Goal: Task Accomplishment & Management: Use online tool/utility

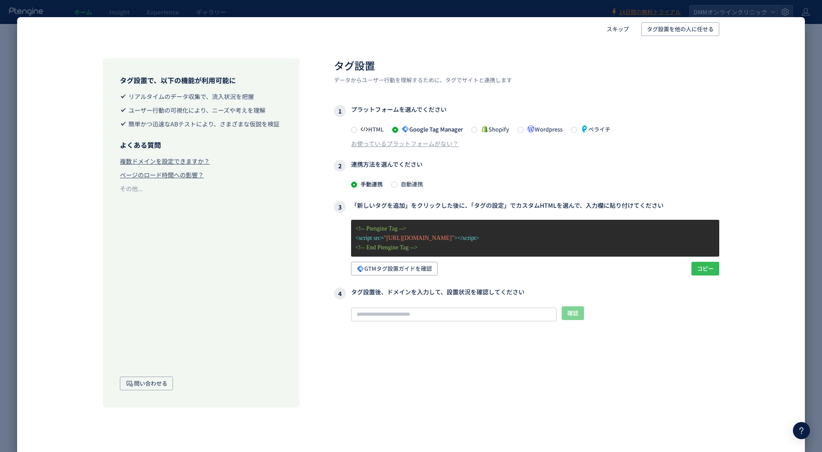
click at [709, 262] on span "コピー" at bounding box center [705, 269] width 17 height 14
click at [614, 33] on span "スキップ" at bounding box center [618, 29] width 22 height 14
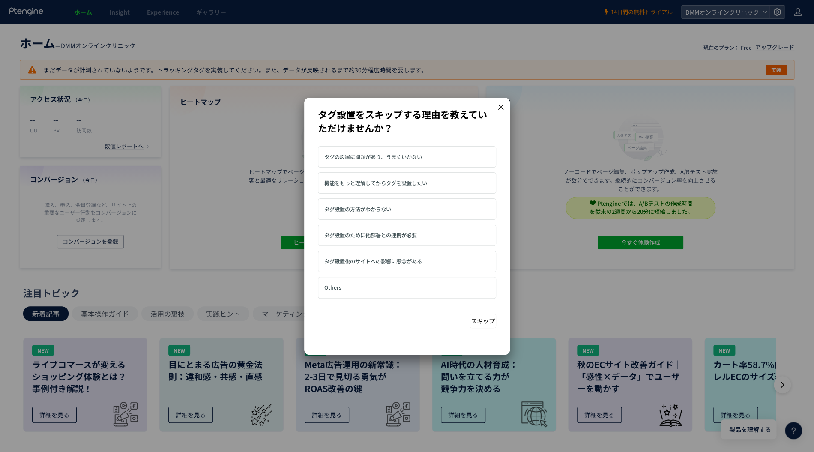
click at [405, 232] on span "タグ設置のために他部署との連携が必要" at bounding box center [370, 235] width 92 height 8
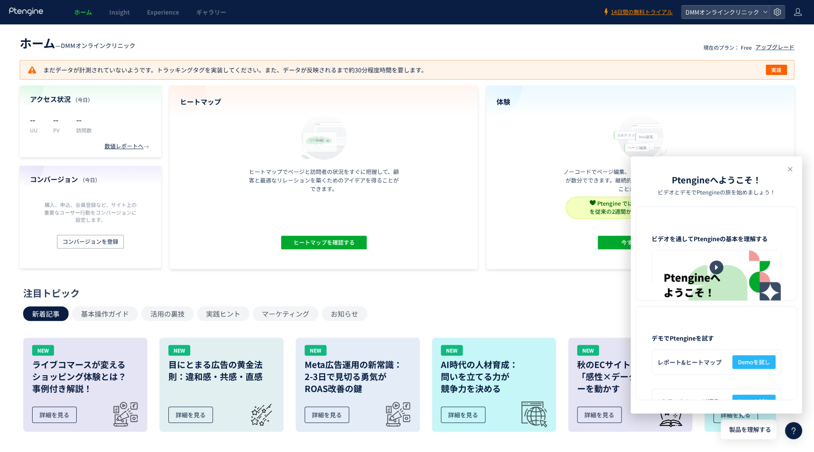
click at [784, 166] on header "Ptengineへようこそ！ ビデオとデモでPtengineの旅を始めましょう！" at bounding box center [715, 184] width 171 height 43
click at [787, 168] on icon at bounding box center [789, 169] width 10 height 10
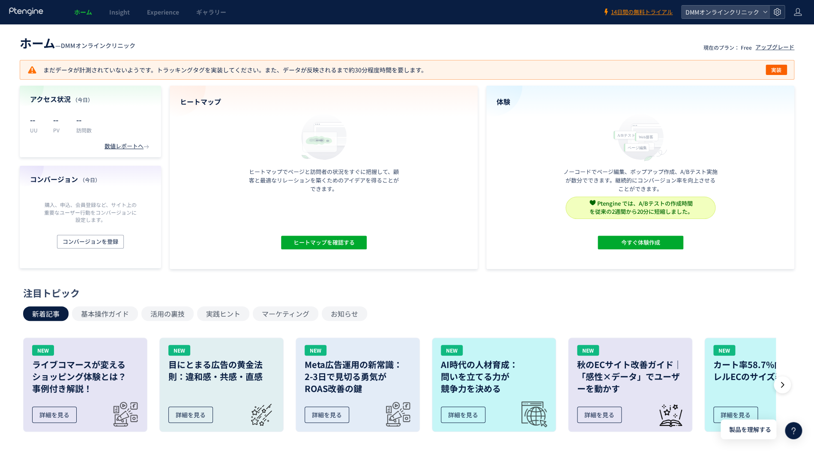
click at [782, 12] on div at bounding box center [776, 12] width 15 height 13
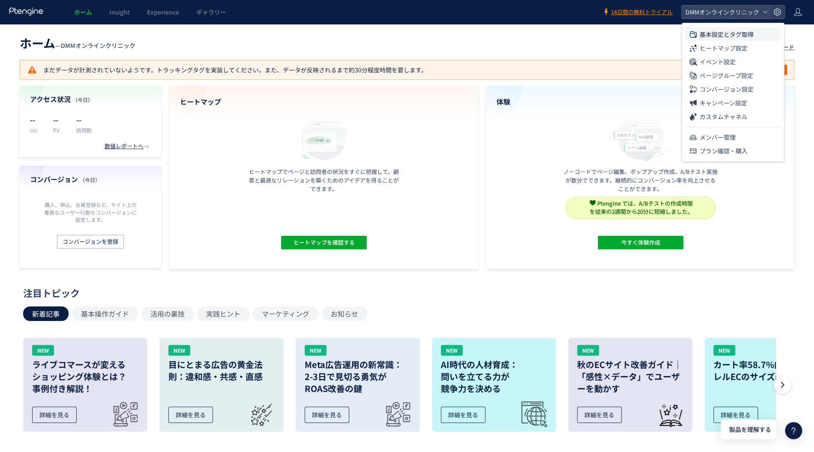
click at [718, 36] on span "基本設定とタグ取得" at bounding box center [726, 34] width 54 height 14
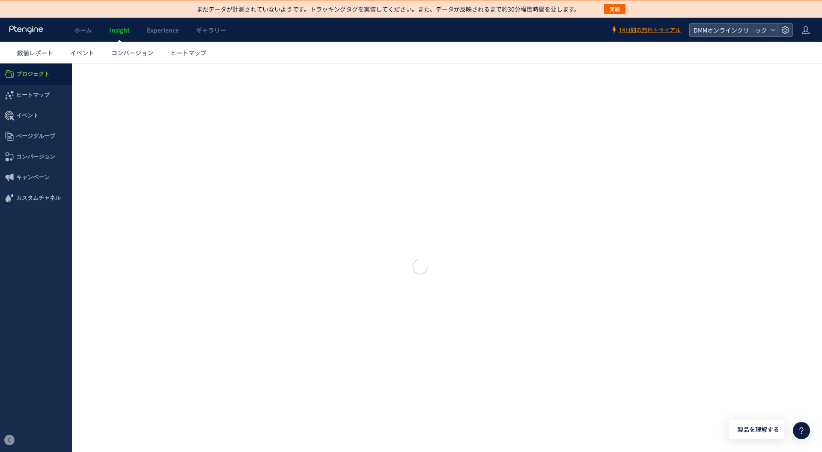
type input "**********"
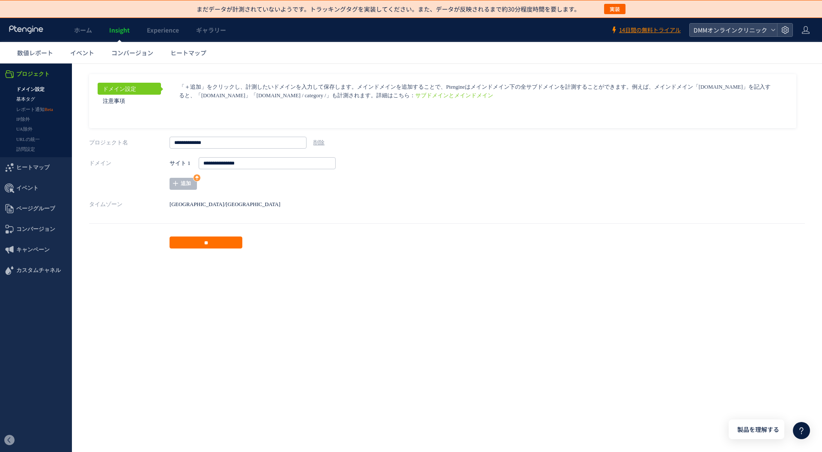
click at [32, 98] on link "基本タグ" at bounding box center [36, 99] width 72 height 10
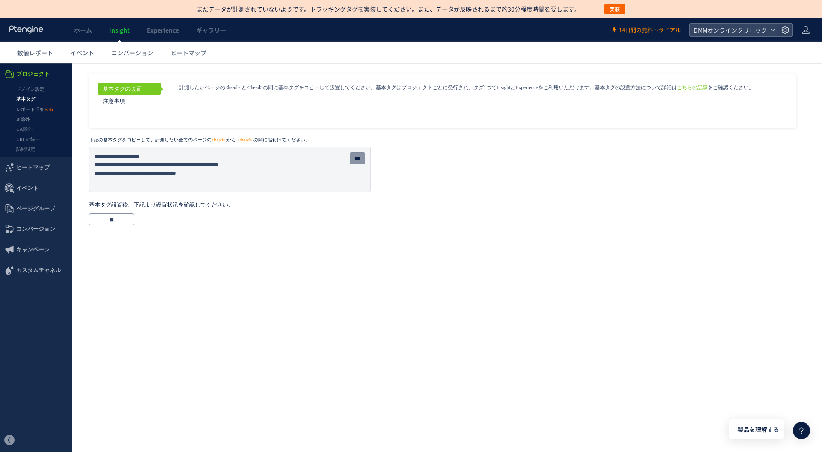
click at [356, 158] on input "***" at bounding box center [357, 158] width 15 height 12
drag, startPoint x: 86, startPoint y: 138, endPoint x: 267, endPoint y: 142, distance: 181.6
click at [267, 142] on div "基本タグの設置 注意事項 こちらの記事 をご確認ください。 ***" at bounding box center [447, 147] width 750 height 168
click at [677, 87] on link "こちらの記事" at bounding box center [692, 88] width 31 height 6
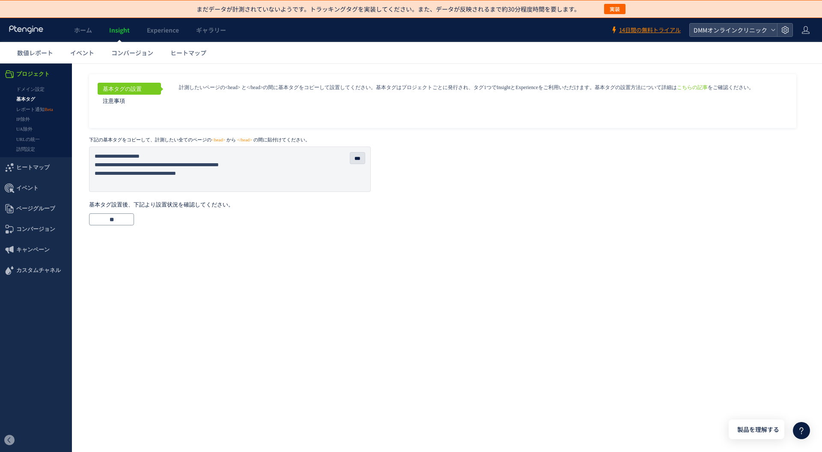
drag, startPoint x: 407, startPoint y: 174, endPoint x: 382, endPoint y: 170, distance: 26.0
click at [408, 174] on aside "基本タグの設置 注意事項 こちらの記事 をご確認ください。" at bounding box center [447, 133] width 716 height 118
click at [355, 158] on input "***" at bounding box center [357, 158] width 15 height 12
click at [72, 27] on link "ホーム" at bounding box center [83, 30] width 35 height 24
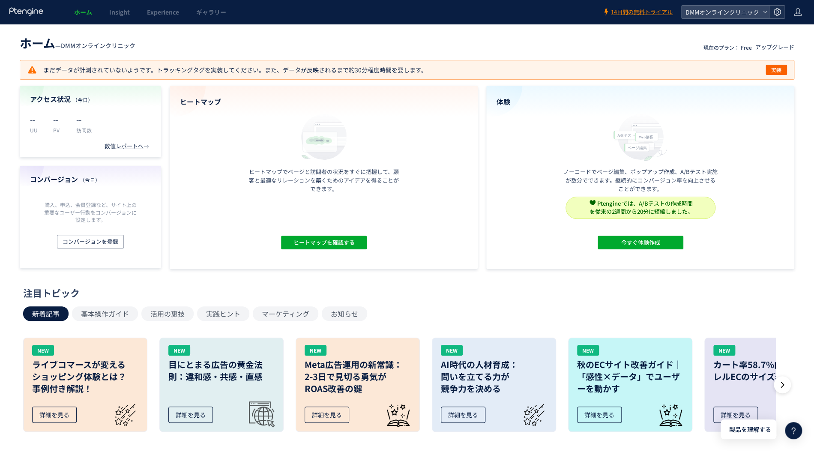
click at [774, 12] on icon at bounding box center [776, 12] width 9 height 9
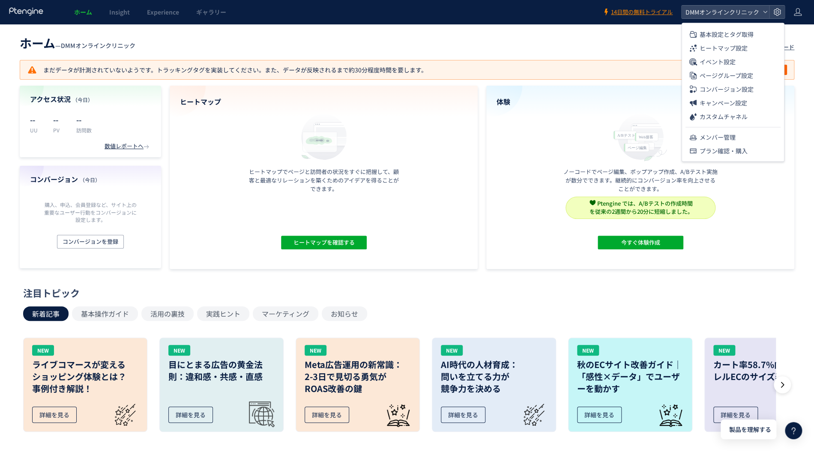
click at [790, 11] on header "ホーム Insight Experience ギャラリー 14日間の無料トライアル DMMオンラインクリニック" at bounding box center [407, 12] width 814 height 24
click at [793, 13] on icon at bounding box center [797, 12] width 9 height 9
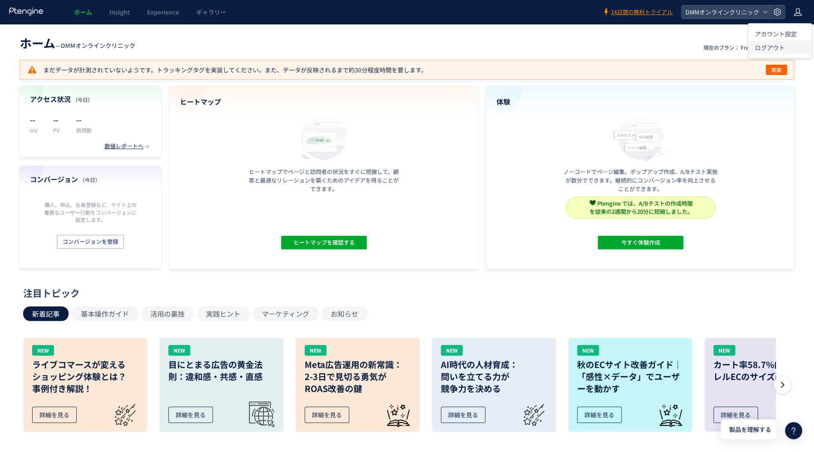
click at [788, 48] on li "ログアウト" at bounding box center [779, 48] width 63 height 14
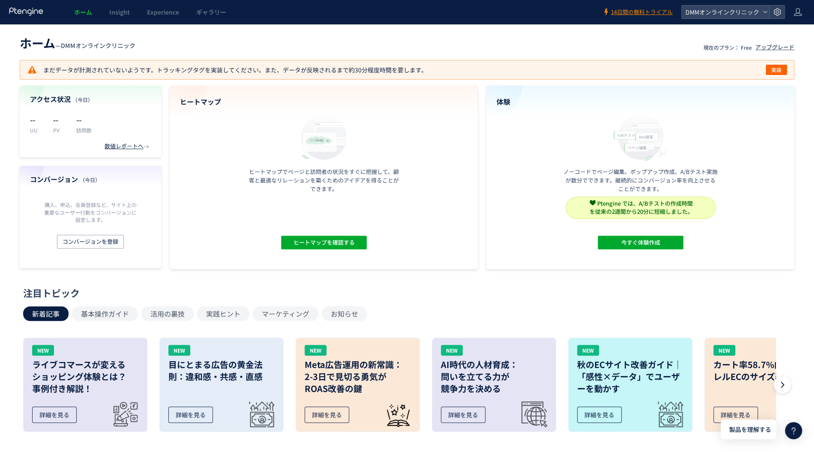
click at [31, 15] on use at bounding box center [26, 11] width 34 height 8
click at [82, 8] on span "ホーム" at bounding box center [83, 12] width 18 height 9
click at [37, 42] on span "ホーム" at bounding box center [38, 42] width 36 height 17
click at [35, 18] on div at bounding box center [27, 12] width 36 height 24
click at [35, 11] on icon at bounding box center [27, 11] width 36 height 9
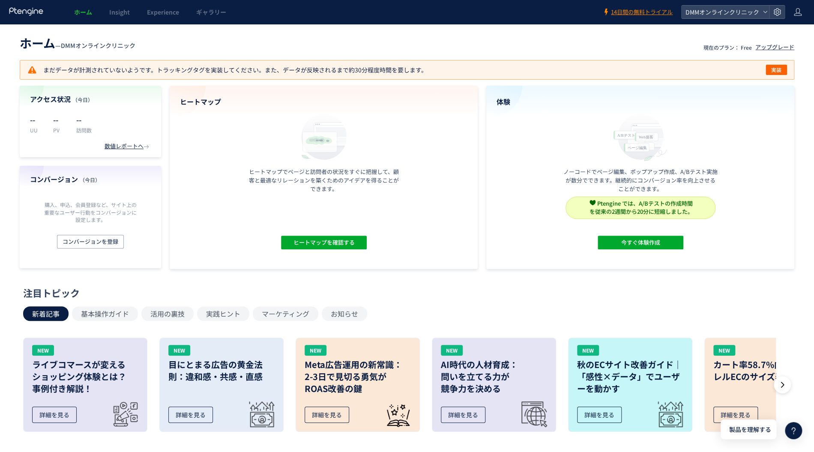
click at [35, 11] on icon at bounding box center [27, 11] width 36 height 9
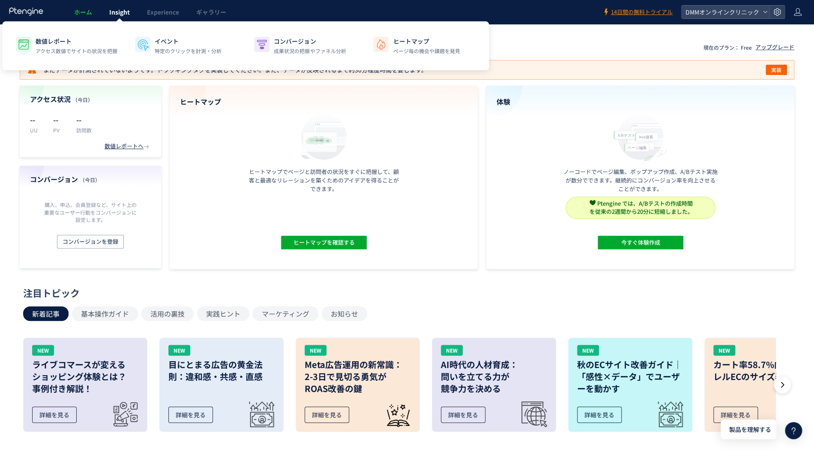
click at [113, 12] on span "Insight" at bounding box center [119, 12] width 21 height 9
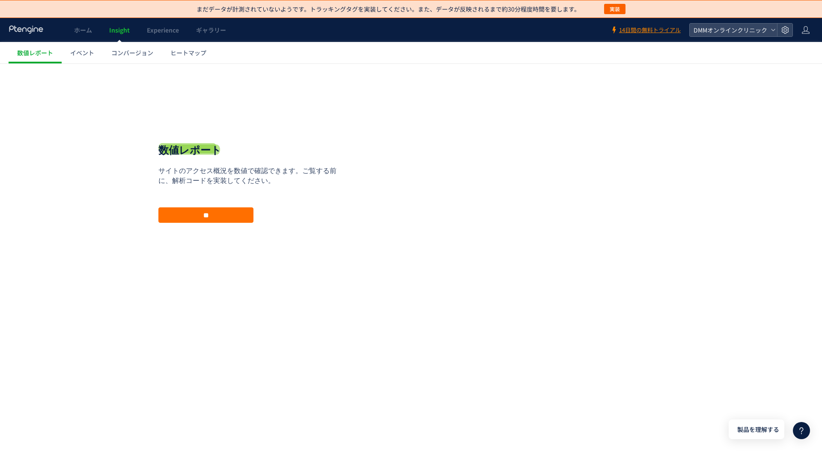
click at [38, 27] on icon at bounding box center [27, 29] width 36 height 9
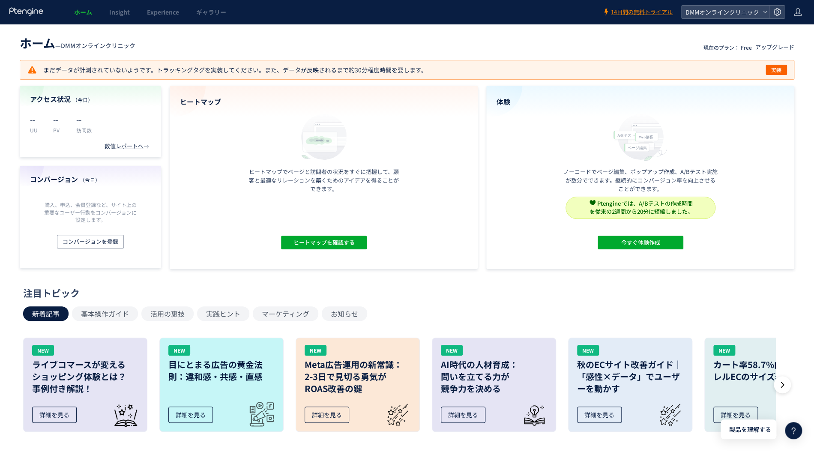
click at [379, 58] on div "ホーム — DMMオンラインクリニック 現在のプラン： Free アップグレード まだデータが計測されていないようです。トラッキングタグを実装してください。ま…" at bounding box center [407, 151] width 814 height 236
